Goal: Transaction & Acquisition: Download file/media

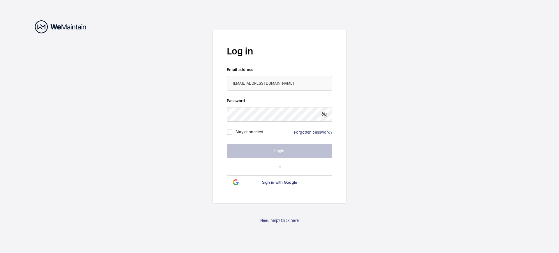
type input "[EMAIL_ADDRESS][DOMAIN_NAME]"
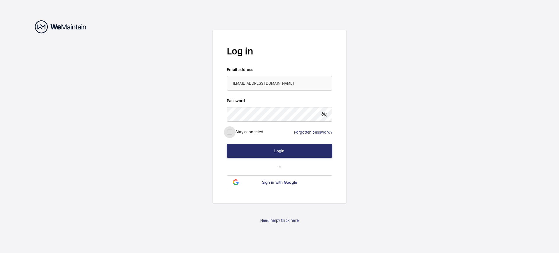
click at [232, 130] on input "checkbox" at bounding box center [230, 132] width 12 height 12
checkbox input "true"
click at [275, 151] on button "Login" at bounding box center [279, 151] width 105 height 14
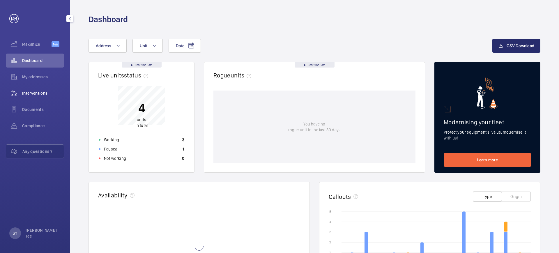
click at [45, 93] on span "Interventions" at bounding box center [43, 93] width 42 height 6
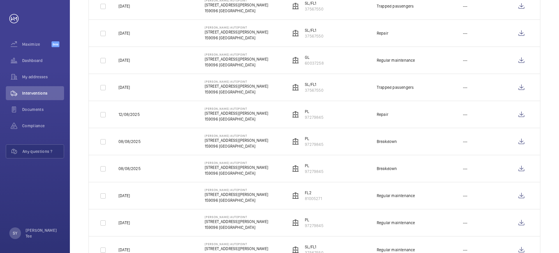
scroll to position [146, 0]
click at [328, 66] on td "GL 60037258" at bounding box center [324, 61] width 86 height 27
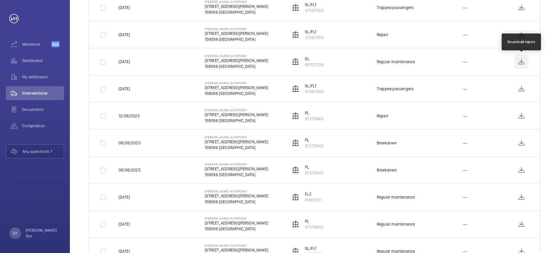
click at [519, 60] on wm-front-icon-button at bounding box center [522, 62] width 14 height 14
